Goal: Information Seeking & Learning: Compare options

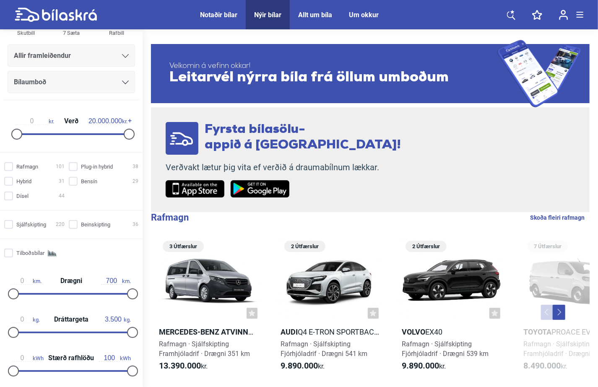
scroll to position [114, 0]
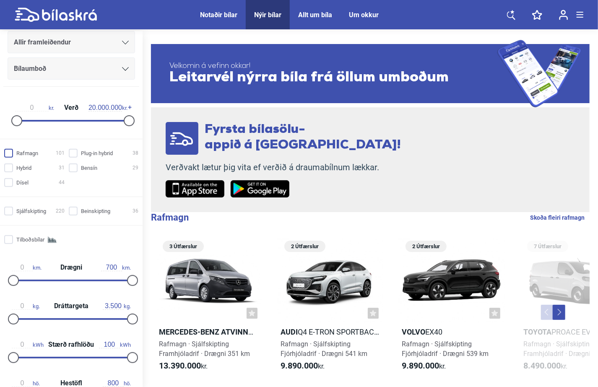
click at [10, 157] on input "Rafmagn 101" at bounding box center [35, 153] width 60 height 9
checkbox input "true"
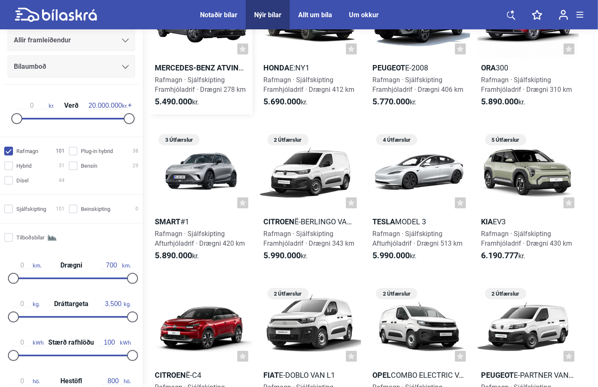
scroll to position [267, 0]
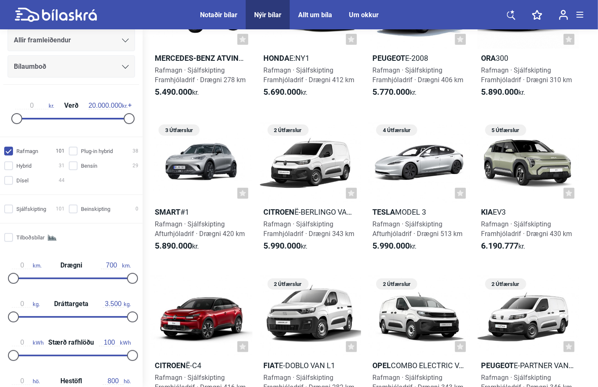
drag, startPoint x: 236, startPoint y: 263, endPoint x: 441, endPoint y: 254, distance: 205.0
click at [441, 254] on link "Tesla á [GEOGRAPHIC_DATA] 4 Útfærslur Tesla Model 3 Rafmagn · Sjálfskipting Aft…" at bounding box center [420, 190] width 102 height 137
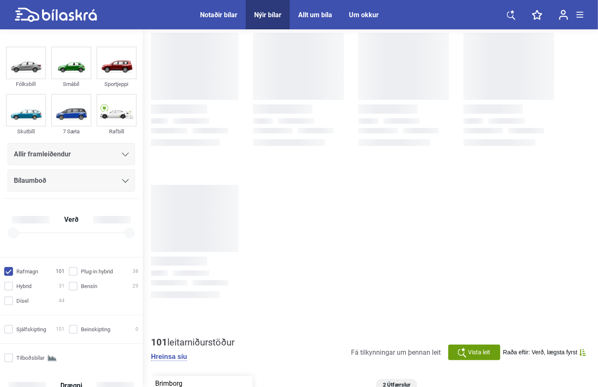
checkbox input "true"
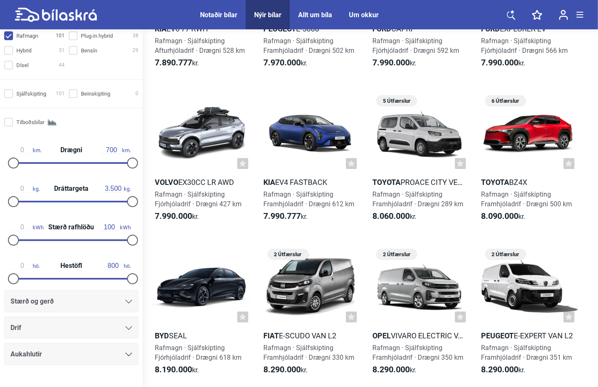
scroll to position [249, 0]
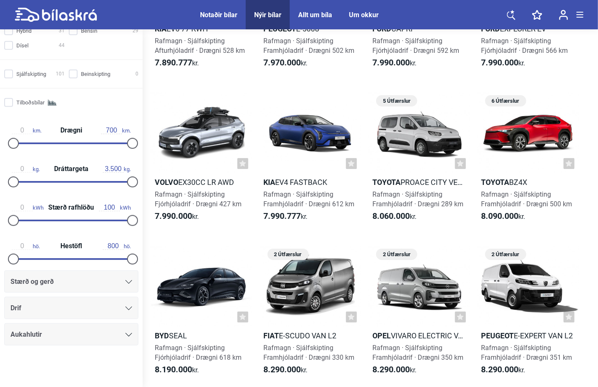
click at [127, 310] on icon at bounding box center [128, 309] width 7 height 4
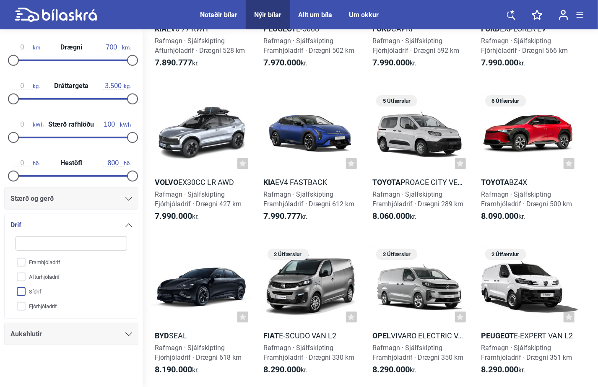
click at [21, 292] on input "Sídrif" at bounding box center [66, 292] width 112 height 15
checkbox input "true"
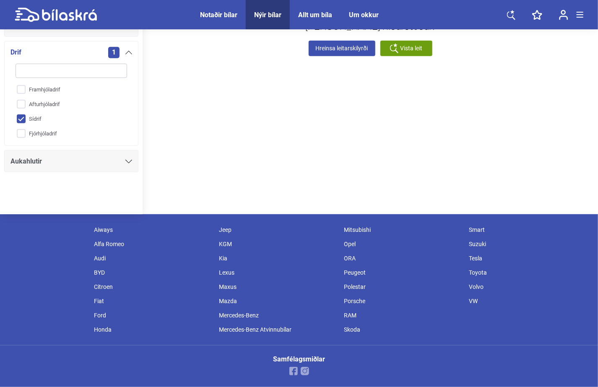
click at [21, 305] on div "Aiways Alfa Romeo Audi BYD Citroen Fiat Ford Honda Jeep KGM Kia Lexus Maxus Maz…" at bounding box center [299, 279] width 598 height 131
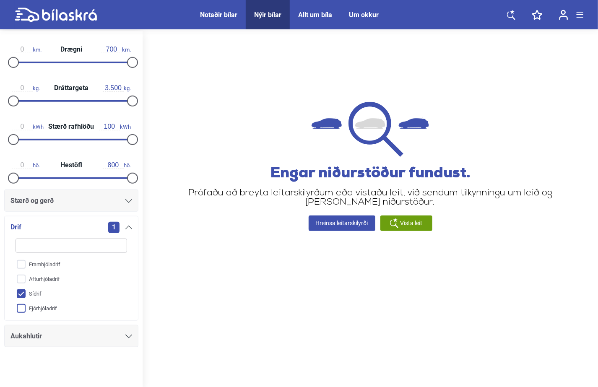
click at [20, 310] on input "Fjórhjóladrif" at bounding box center [66, 309] width 112 height 15
checkbox input "true"
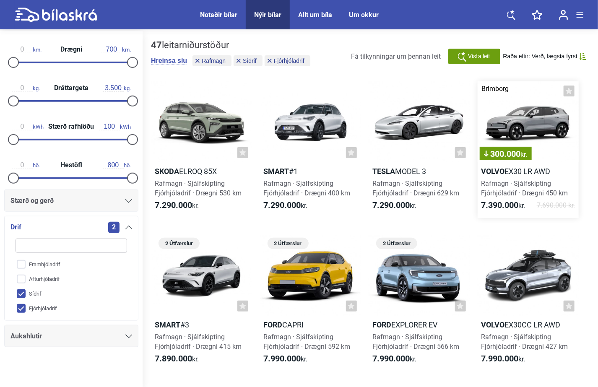
click at [524, 176] on h2 "Volvo EX30 LR AWD" at bounding box center [529, 172] width 102 height 10
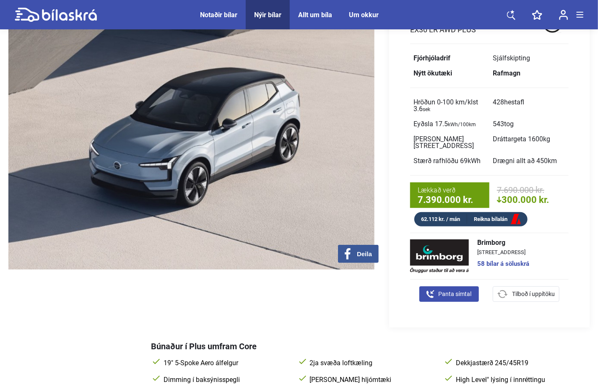
scroll to position [76, 0]
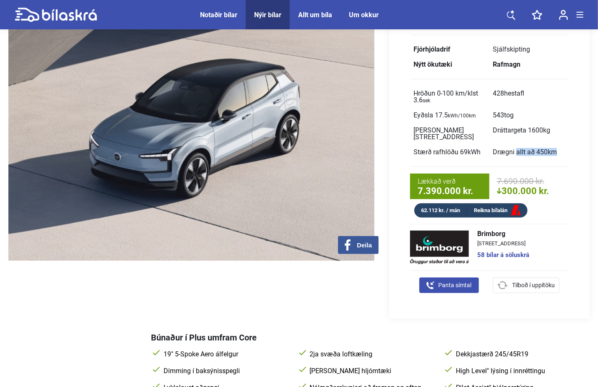
drag, startPoint x: 494, startPoint y: 145, endPoint x: 563, endPoint y: 143, distance: 69.2
click at [563, 145] on span "Drægni allt að 450 km" at bounding box center [529, 152] width 79 height 15
drag, startPoint x: 563, startPoint y: 143, endPoint x: 552, endPoint y: 159, distance: 18.9
click at [552, 159] on div "Volvo EX30 LR AWD Plus Fjórhjóladrif Sjálfskipting Nýtt ökutæki Rafmagn Hröðun …" at bounding box center [489, 110] width 201 height 215
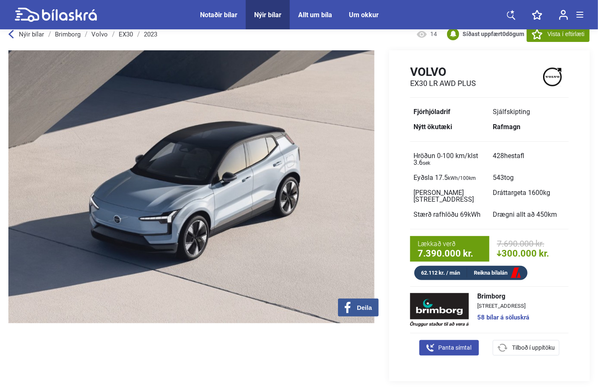
scroll to position [0, 0]
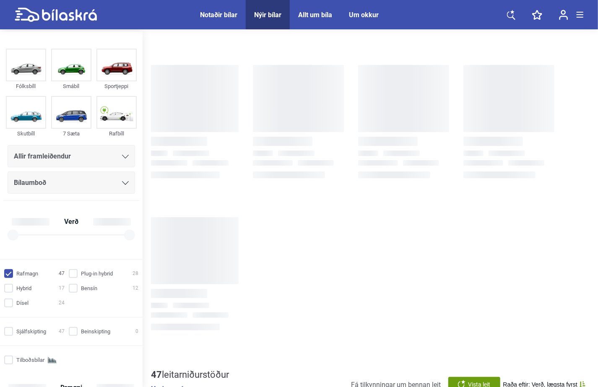
checkbox input "true"
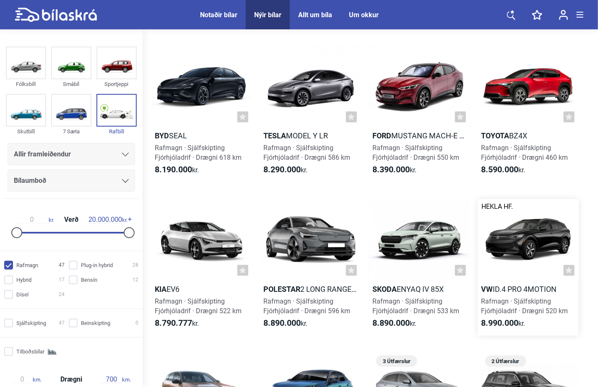
scroll to position [381, 0]
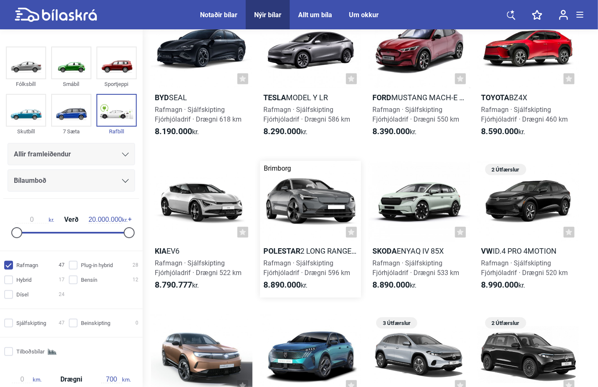
click at [294, 258] on div "Rafmagn · Sjálfskipting Fjórhjóladrif · Drægni 596 km" at bounding box center [311, 267] width 102 height 19
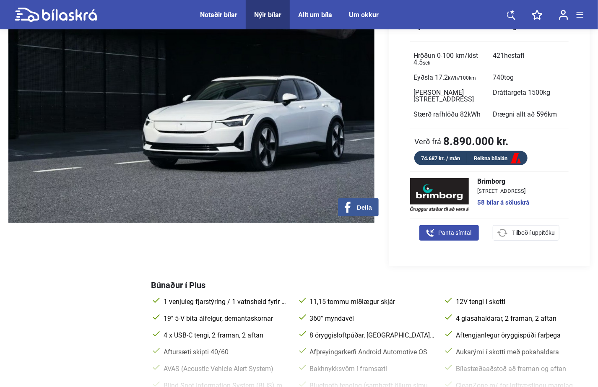
scroll to position [114, 0]
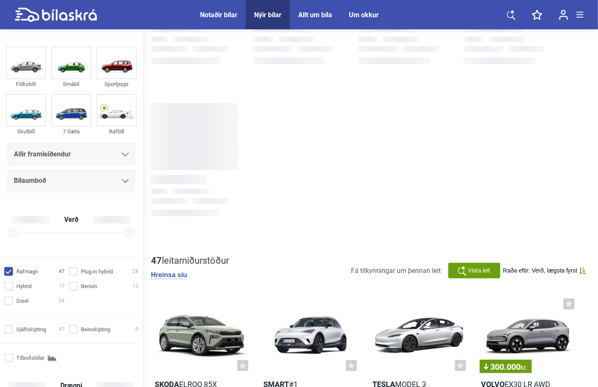
checkbox input "true"
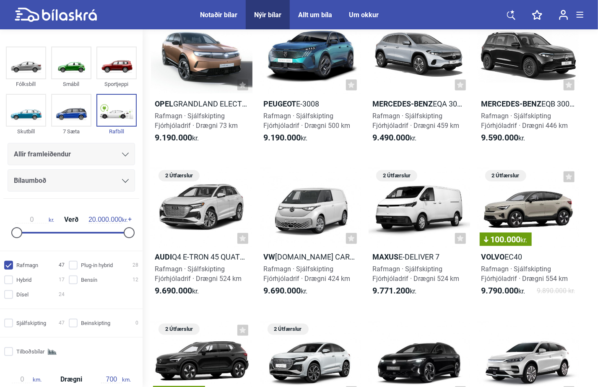
scroll to position [686, 0]
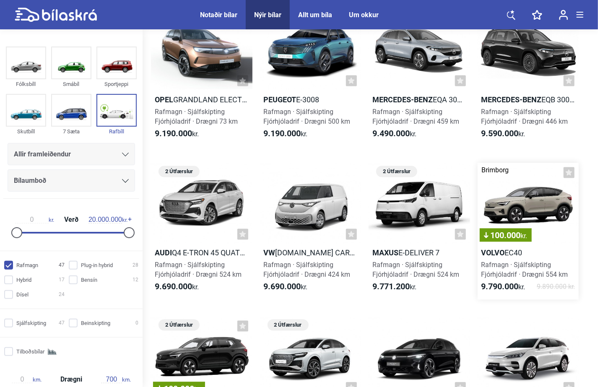
click at [519, 257] on h2 "Volvo EC40" at bounding box center [529, 253] width 102 height 10
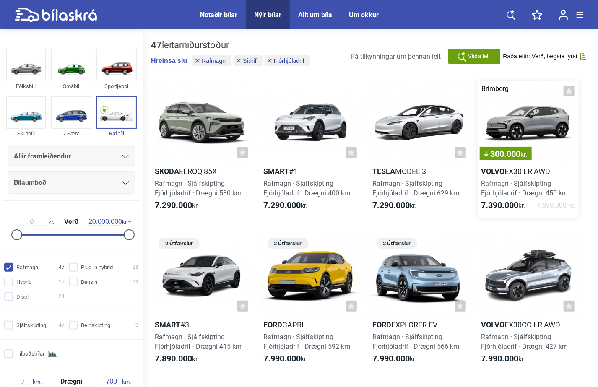
click at [505, 170] on h2 "Volvo EX30 LR AWD" at bounding box center [529, 172] width 102 height 10
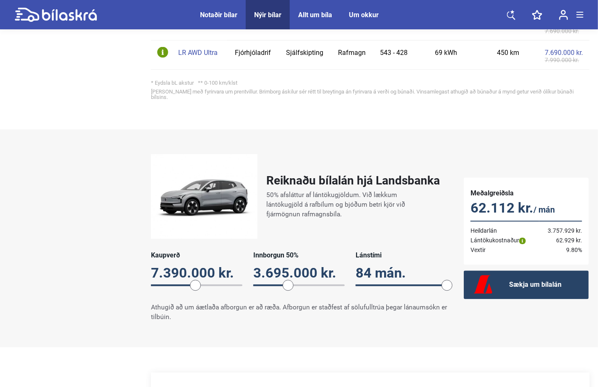
scroll to position [725, 0]
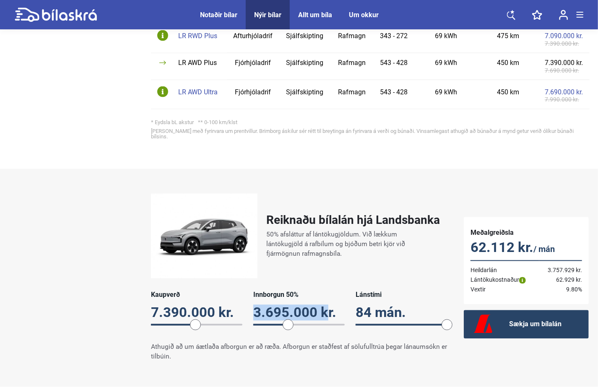
drag, startPoint x: 253, startPoint y: 297, endPoint x: 329, endPoint y: 300, distance: 75.6
click at [329, 305] on div "3.695.000 kr." at bounding box center [298, 313] width 91 height 16
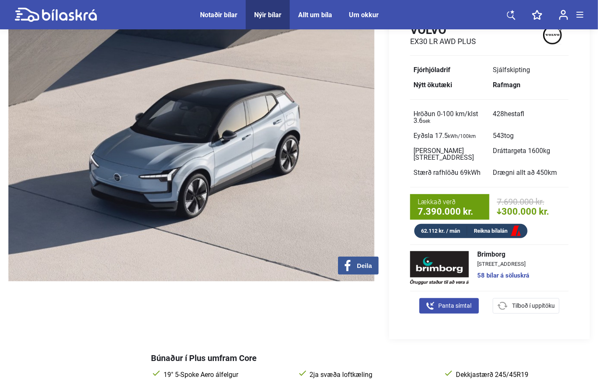
scroll to position [0, 0]
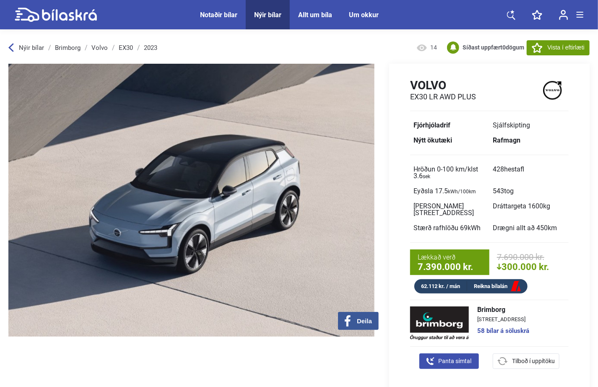
drag, startPoint x: 413, startPoint y: 83, endPoint x: 475, endPoint y: 100, distance: 64.7
click at [475, 100] on div "Volvo EX30 LR AWD Plus" at bounding box center [443, 89] width 66 height 23
copy div "Volvo EX30 LR AWD Plus"
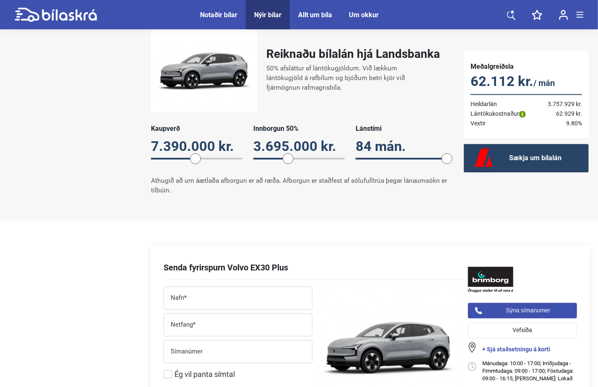
scroll to position [877, 0]
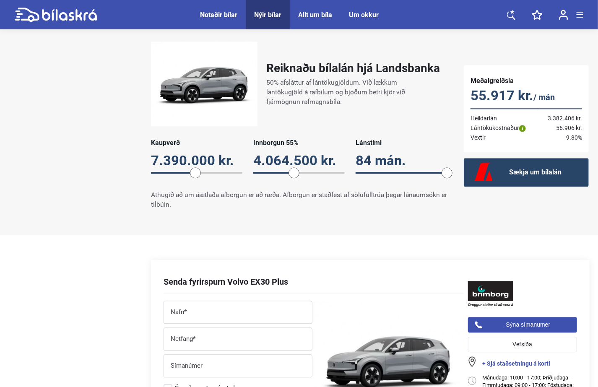
drag, startPoint x: 289, startPoint y: 161, endPoint x: 295, endPoint y: 161, distance: 5.9
click at [295, 167] on span at bounding box center [294, 172] width 11 height 11
drag, startPoint x: 293, startPoint y: 161, endPoint x: 310, endPoint y: 162, distance: 16.8
click at [310, 167] on span at bounding box center [310, 172] width 11 height 11
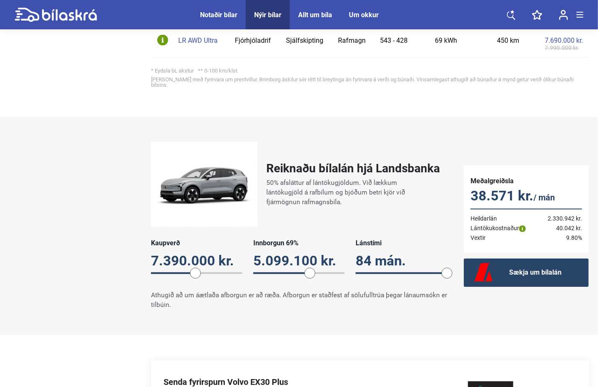
scroll to position [763, 0]
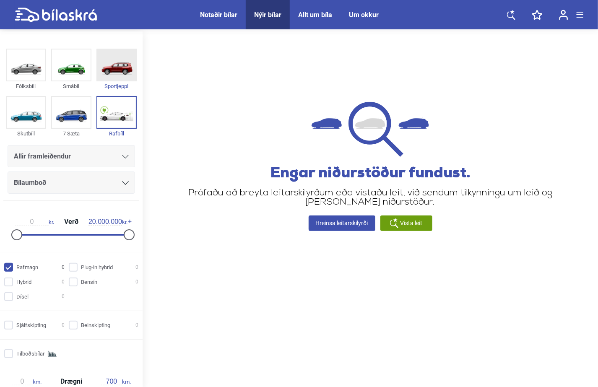
click at [113, 67] on img at bounding box center [116, 65] width 39 height 31
click at [72, 13] on icon at bounding box center [69, 14] width 55 height 11
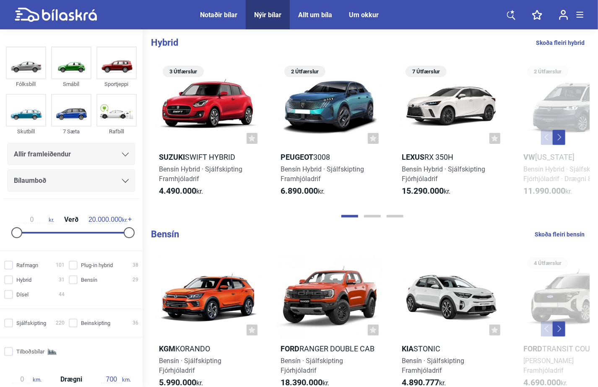
scroll to position [572, 0]
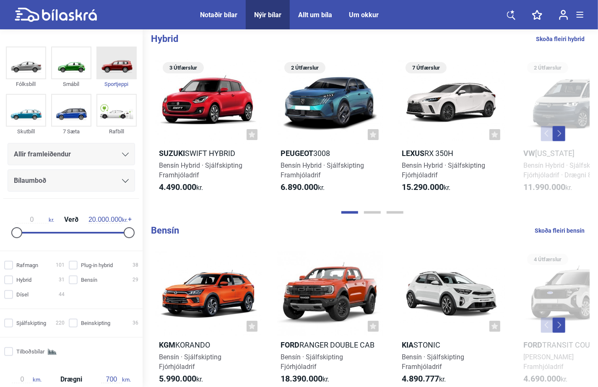
click at [120, 63] on img at bounding box center [116, 62] width 39 height 31
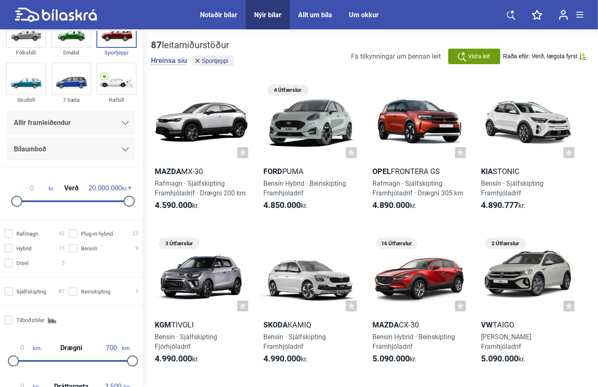
scroll to position [24, 0]
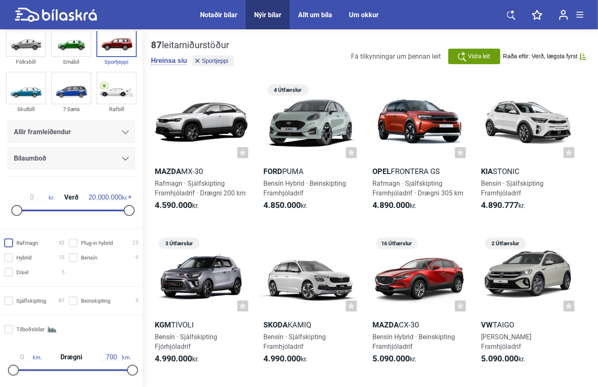
click at [8, 244] on input "Rafmagn 42" at bounding box center [35, 243] width 60 height 9
checkbox input "true"
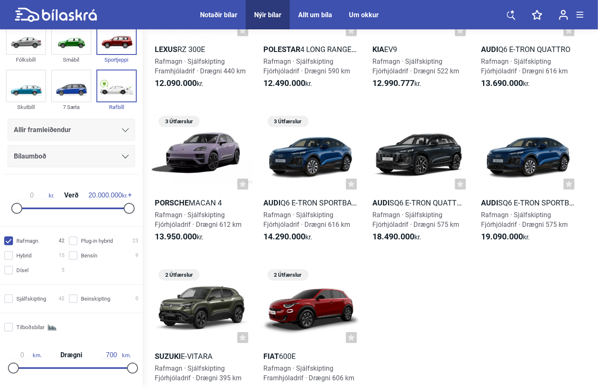
scroll to position [1449, 0]
